Goal: Information Seeking & Learning: Check status

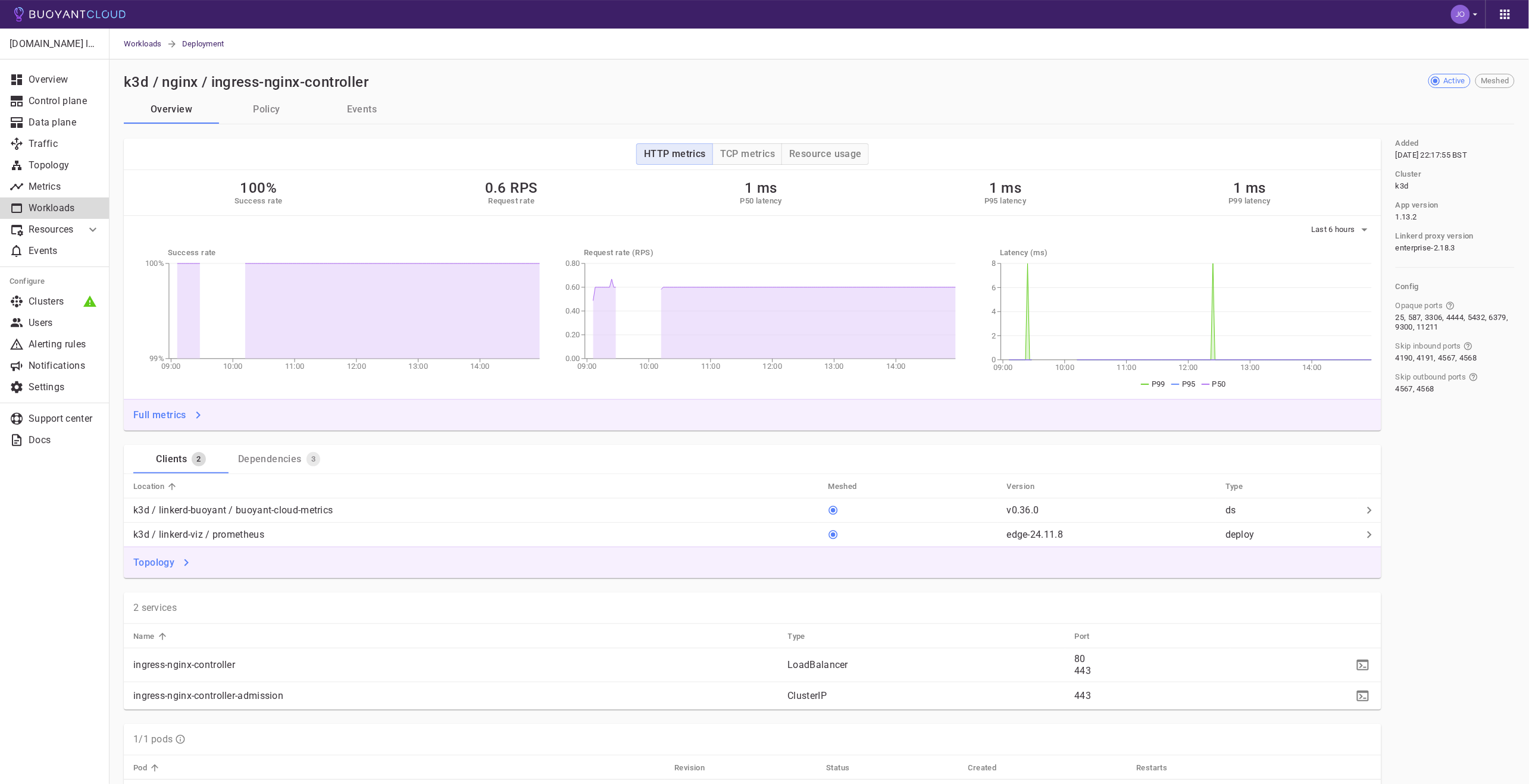
click at [41, 502] on div "[DOMAIN_NAME] labs Overview Control plane Data plane Traffic Topology Metrics W…" at bounding box center [54, 406] width 109 height 755
click at [1074, 697] on td "443" at bounding box center [1148, 696] width 165 height 28
drag, startPoint x: 1105, startPoint y: 693, endPoint x: 134, endPoint y: 611, distance: 974.5
click at [135, 611] on div "2 services Name Type Port ingress-nginx-controller LoadBalancer 80 443 ingress-…" at bounding box center [753, 652] width 1258 height 117
click at [132, 611] on div "2 services" at bounding box center [753, 609] width 1258 height 32
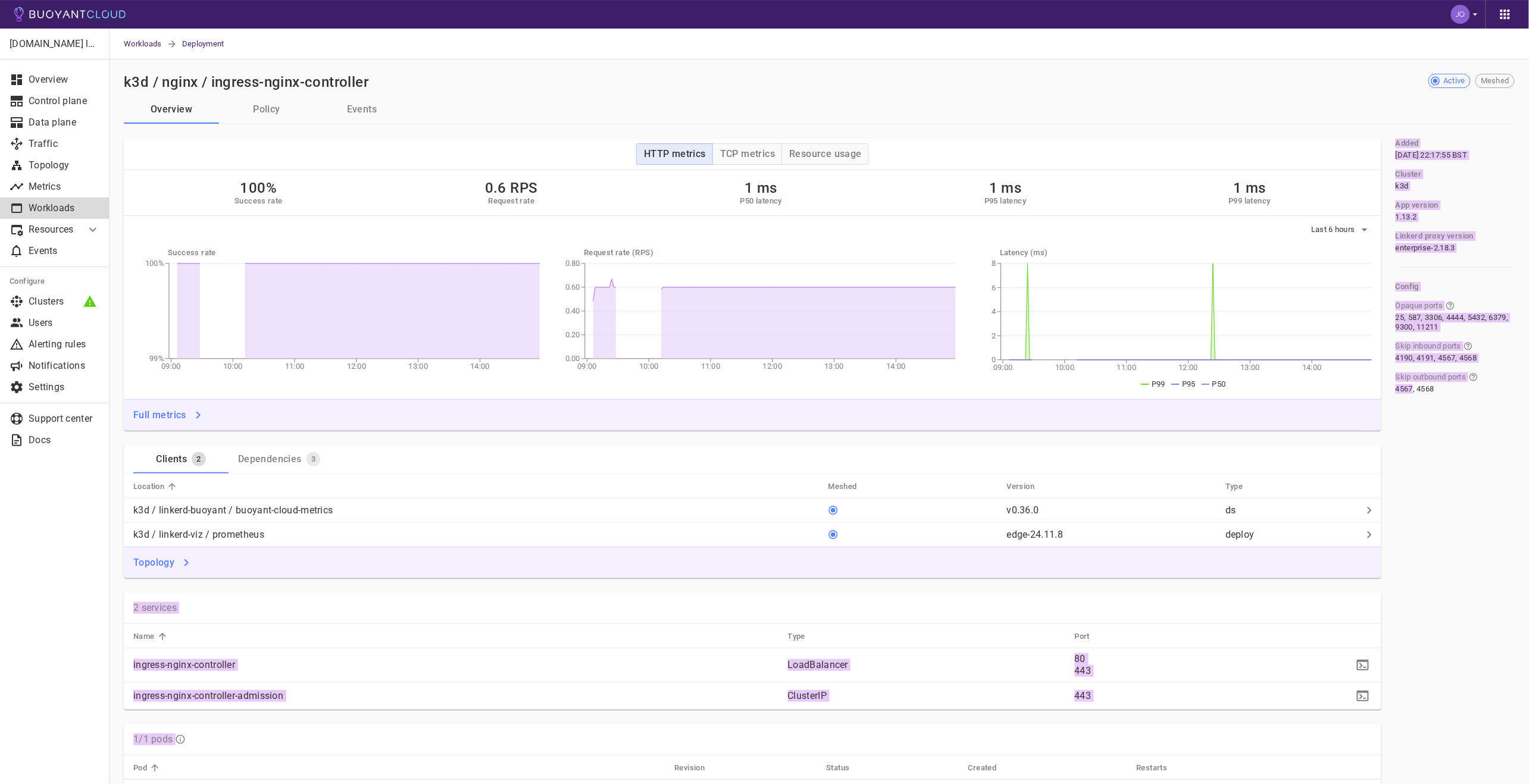
drag, startPoint x: 132, startPoint y: 611, endPoint x: 1387, endPoint y: 699, distance: 1258.1
click at [1387, 699] on div "HTTP metrics TCP metrics Resource usage 100% Success rate 0.6 RPS Request rate …" at bounding box center [819, 688] width 1392 height 1100
click at [1387, 699] on div "Added [DATE] 22:17:55 BST Cluster k3d App version 1.13.2 Linkerd proxy version …" at bounding box center [1448, 688] width 133 height 1100
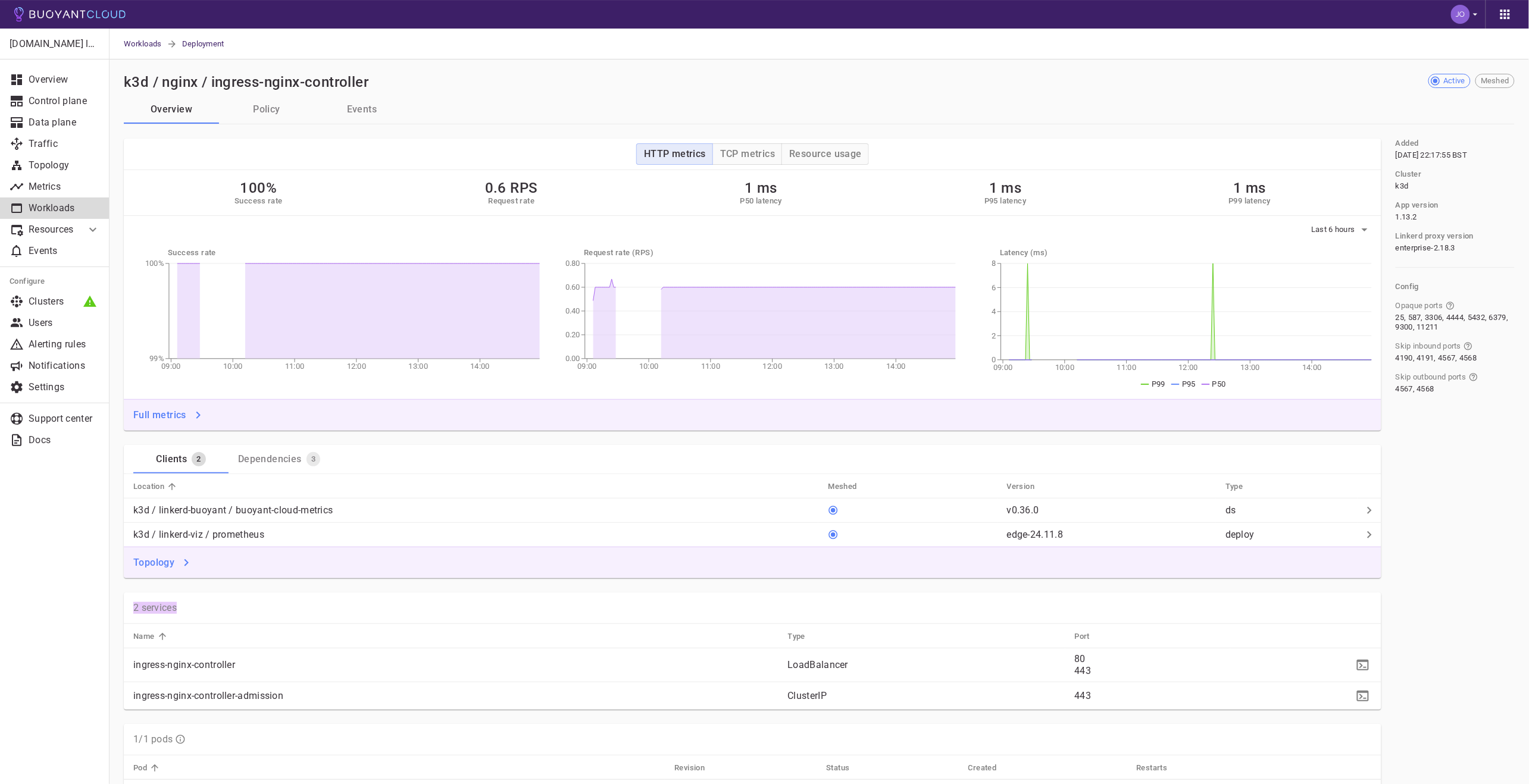
drag, startPoint x: 885, startPoint y: 677, endPoint x: 134, endPoint y: 603, distance: 754.6
click at [134, 603] on div "2 services Name Type Port ingress-nginx-controller LoadBalancer 80 443 ingress-…" at bounding box center [753, 652] width 1258 height 117
click at [134, 603] on p "2 services" at bounding box center [155, 608] width 44 height 12
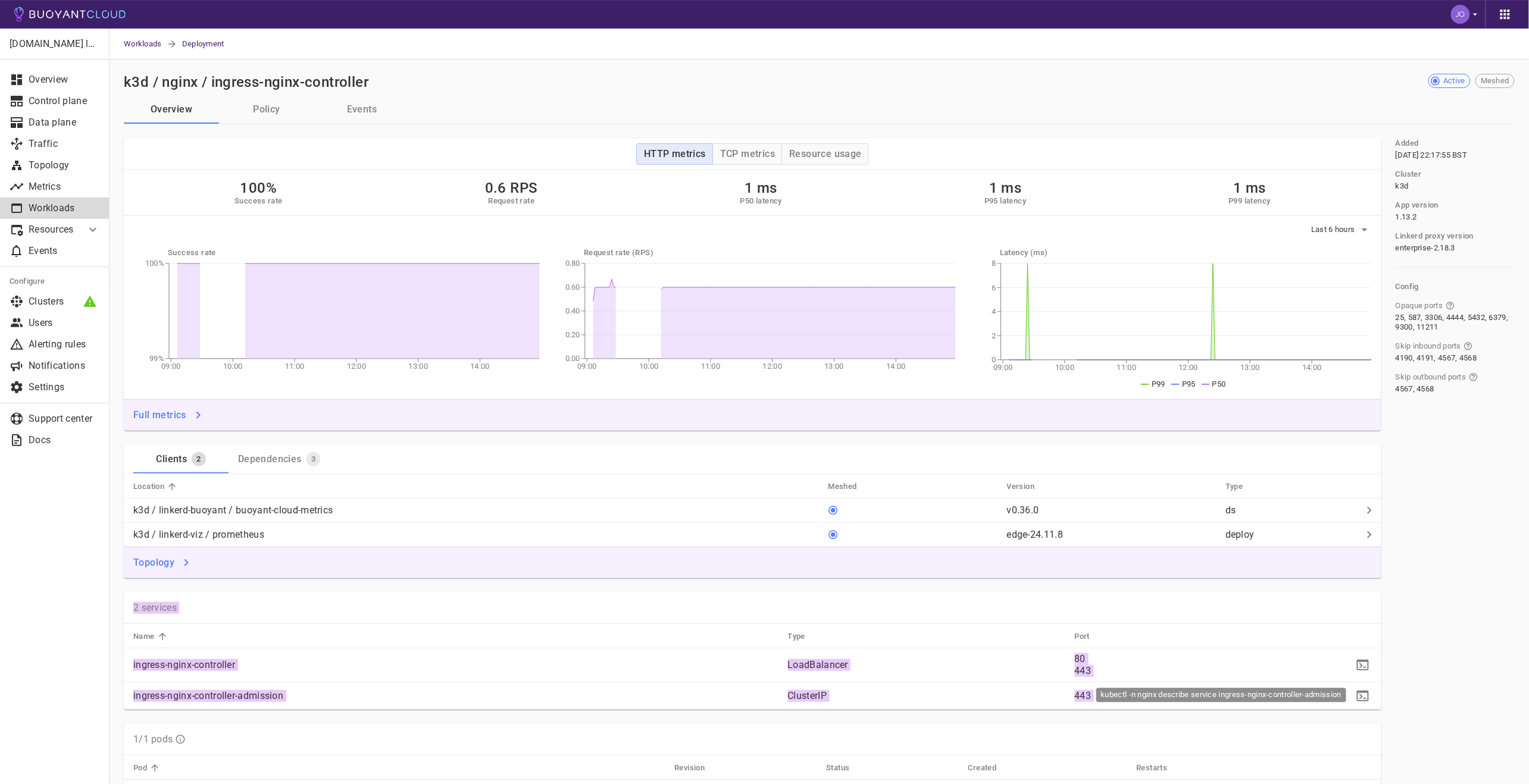
drag, startPoint x: 134, startPoint y: 603, endPoint x: 1376, endPoint y: 694, distance: 1245.3
click at [1376, 694] on div "2 services Name Type Port ingress-nginx-controller LoadBalancer 80 443 ingress-…" at bounding box center [753, 652] width 1258 height 117
click at [1378, 696] on td at bounding box center [1306, 696] width 151 height 28
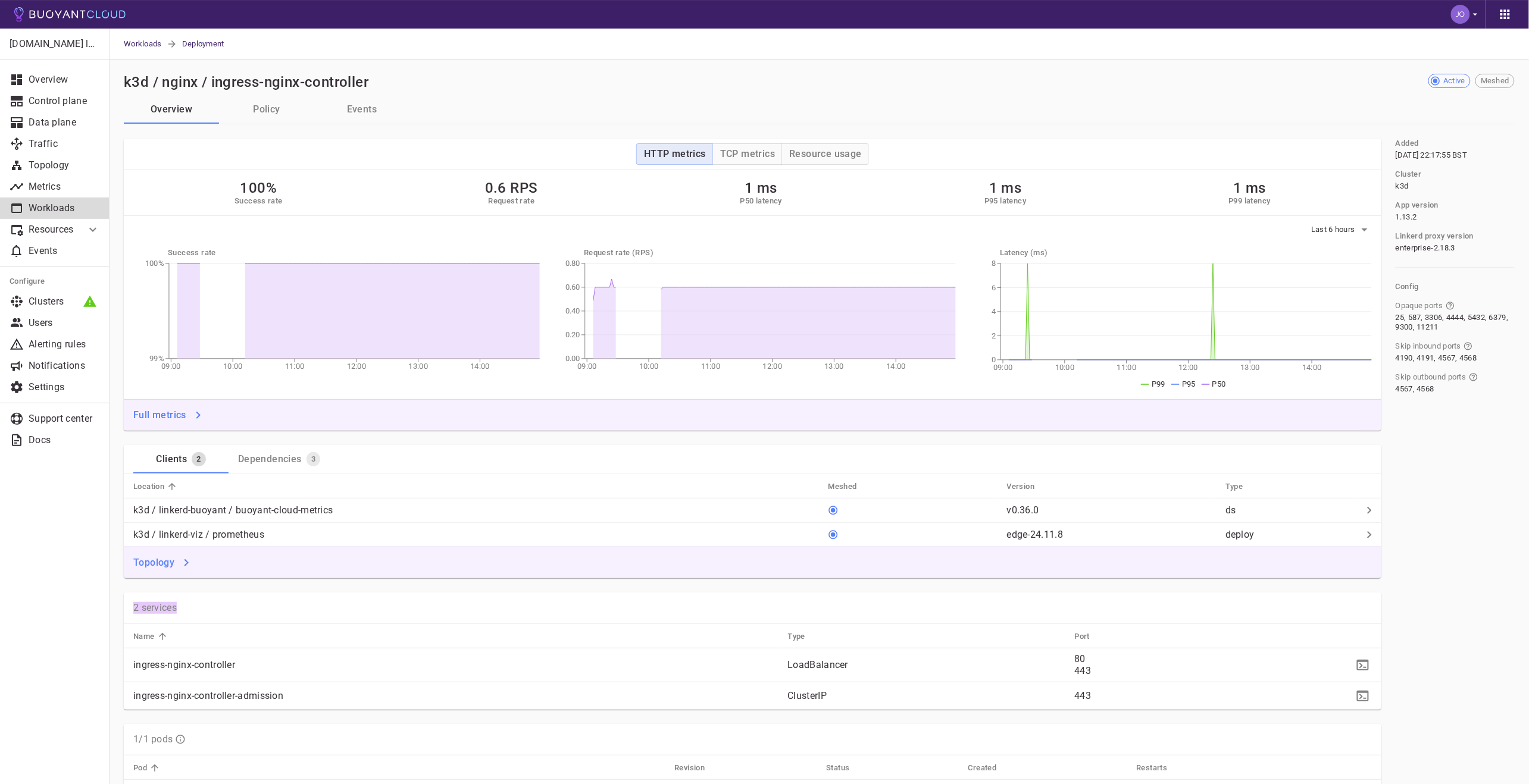
drag, startPoint x: 1378, startPoint y: 696, endPoint x: 126, endPoint y: 604, distance: 1255.4
click at [126, 604] on div "2 services Name Type Port ingress-nginx-controller LoadBalancer 80 443 ingress-…" at bounding box center [753, 652] width 1258 height 117
click at [126, 604] on div "2 services" at bounding box center [753, 609] width 1258 height 32
